Goal: Check status

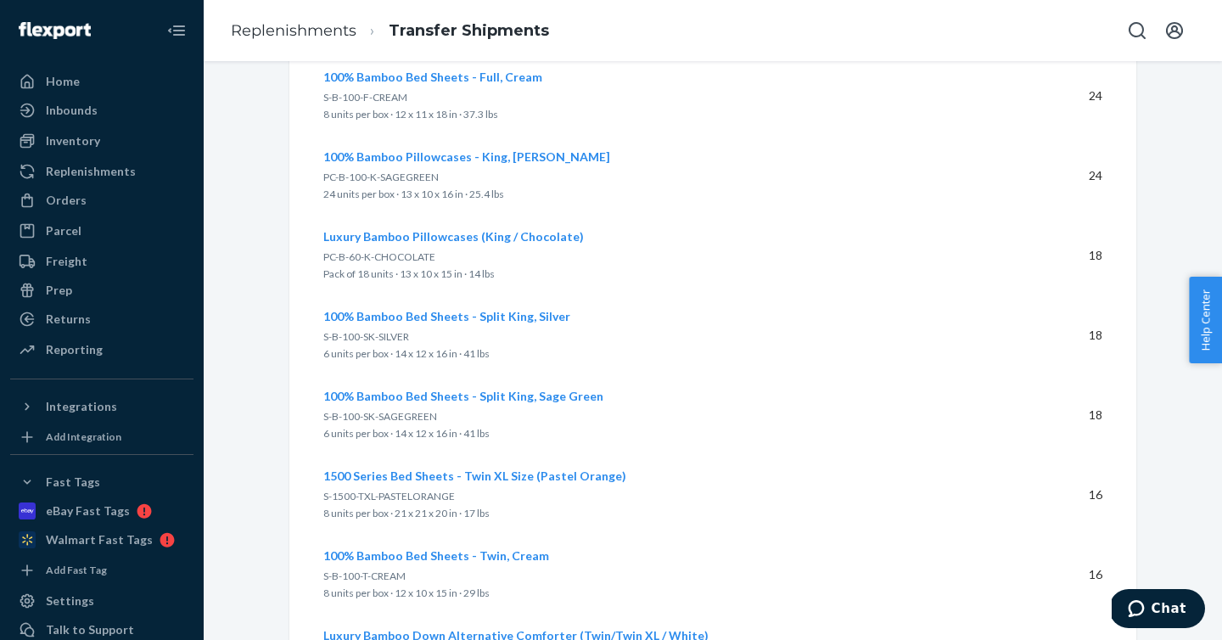
scroll to position [1412, 0]
